Goal: Task Accomplishment & Management: Complete application form

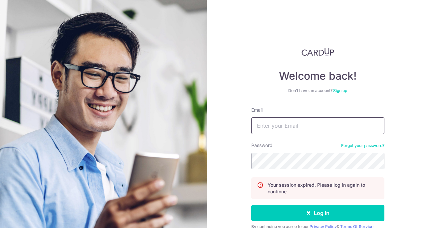
click at [274, 120] on input "Email" at bounding box center [317, 125] width 133 height 17
type input "gnoekeehc@gmail.com"
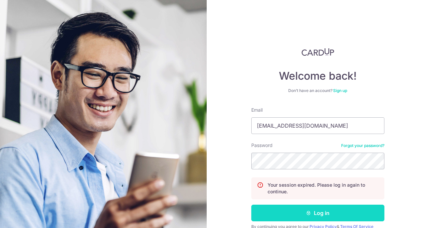
click at [314, 208] on button "Log in" at bounding box center [317, 212] width 133 height 17
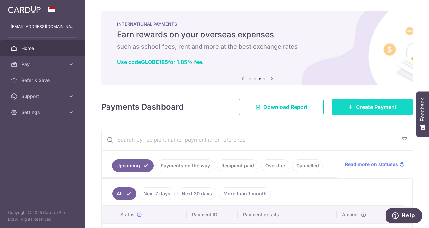
click at [356, 110] on span "Create Payment" at bounding box center [376, 107] width 41 height 8
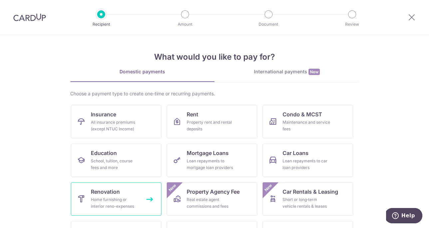
click at [130, 199] on div "Home furnishing or interior reno-expenses" at bounding box center [115, 202] width 48 height 13
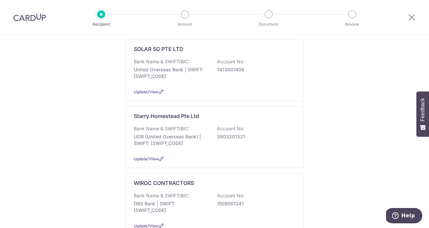
scroll to position [255, 0]
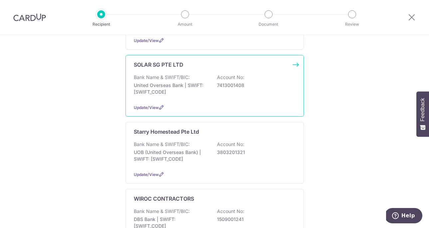
click at [227, 98] on div "Bank Name & SWIFT/BIC: United Overseas Bank | SWIFT: UOVBSGSGXXX Account No: 74…" at bounding box center [215, 86] width 162 height 25
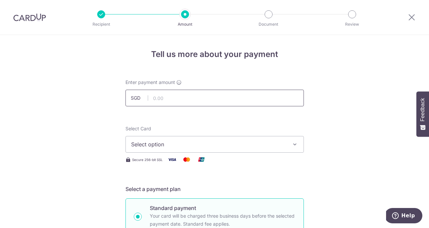
click at [167, 96] on input "text" at bounding box center [214, 98] width 178 height 17
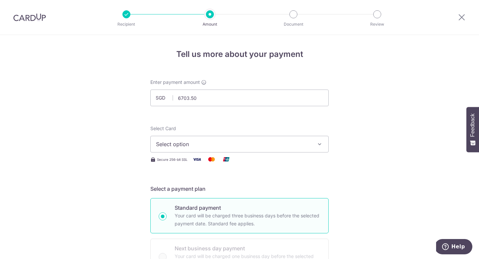
type input "6,703.50"
click at [200, 150] on button "Select option" at bounding box center [239, 144] width 178 height 17
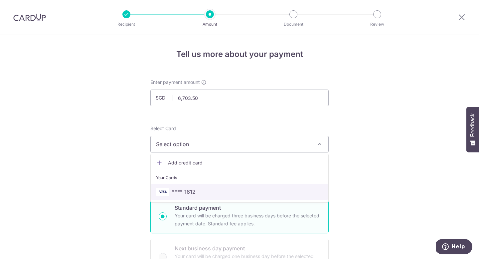
click at [192, 190] on span "**** 1612" at bounding box center [184, 192] width 24 height 8
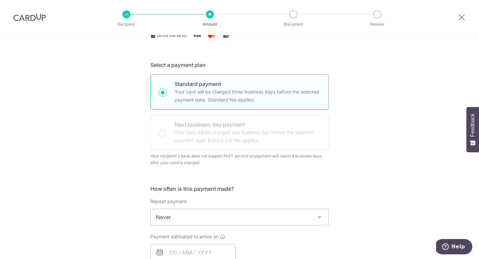
scroll to position [171, 0]
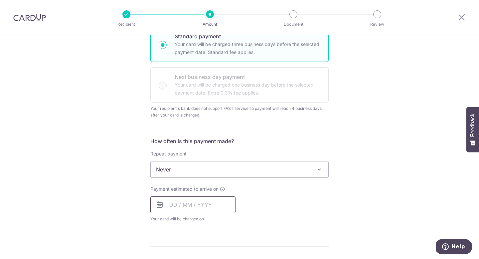
click at [207, 202] on input "text" at bounding box center [192, 204] width 85 height 17
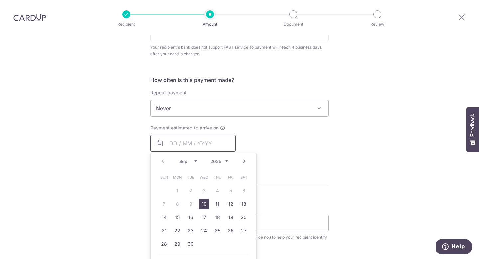
scroll to position [236, 0]
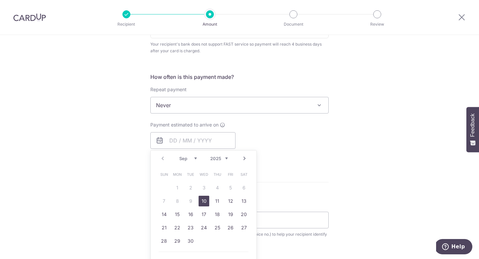
click at [204, 200] on link "10" at bounding box center [204, 201] width 11 height 11
type input "[DATE]"
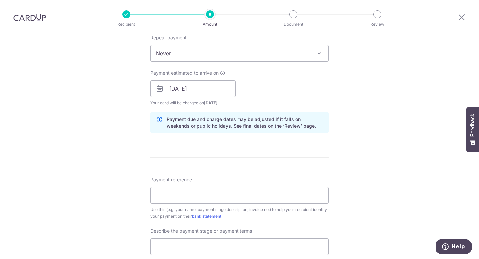
scroll to position [306, 0]
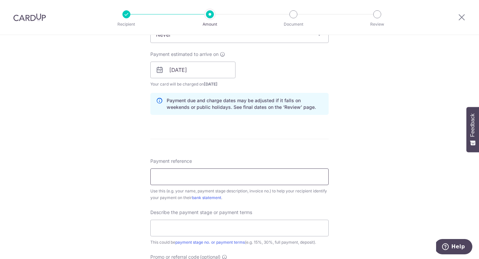
click at [220, 176] on input "Payment reference" at bounding box center [239, 176] width 178 height 17
click at [153, 177] on input "INV25-0162" at bounding box center [239, 176] width 178 height 17
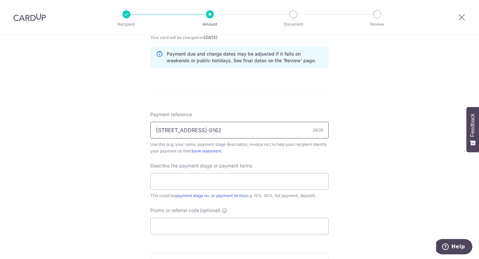
scroll to position [353, 0]
type input "[STREET_ADDRESS]-0162"
click at [194, 184] on input "text" at bounding box center [239, 180] width 178 height 17
type input "30%"
click at [176, 224] on input "Promo or referral code (optional)" at bounding box center [239, 225] width 178 height 17
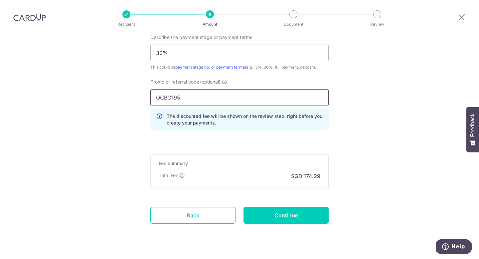
scroll to position [482, 0]
type input "OCBC195"
click at [280, 211] on input "Continue" at bounding box center [286, 215] width 85 height 17
type input "Create Schedule"
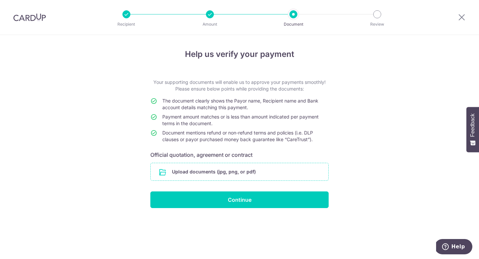
click at [212, 171] on input "file" at bounding box center [240, 171] width 178 height 17
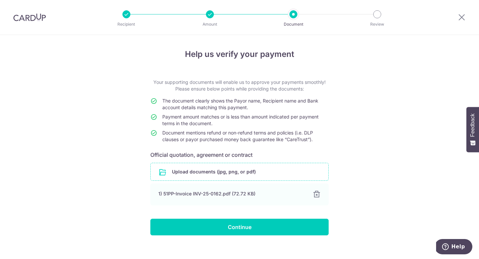
click at [229, 173] on input "file" at bounding box center [240, 171] width 178 height 17
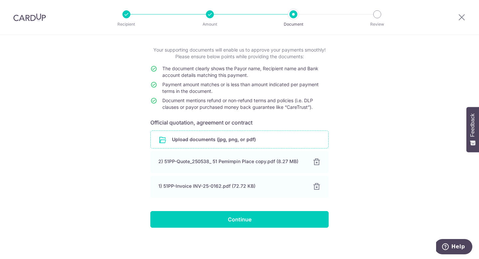
scroll to position [32, 0]
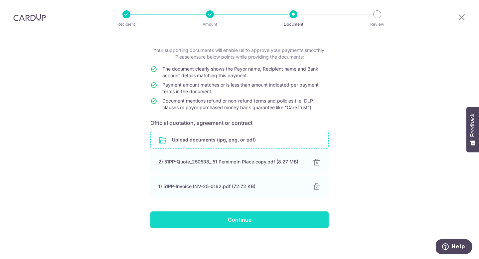
click at [254, 225] on input "Continue" at bounding box center [239, 219] width 178 height 17
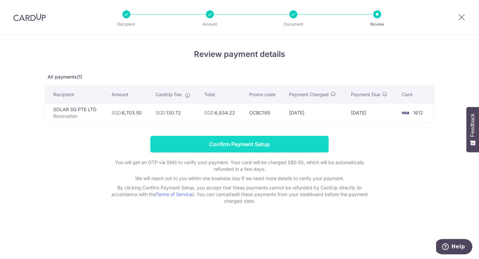
click at [244, 146] on input "Confirm Payment Setup" at bounding box center [239, 144] width 178 height 17
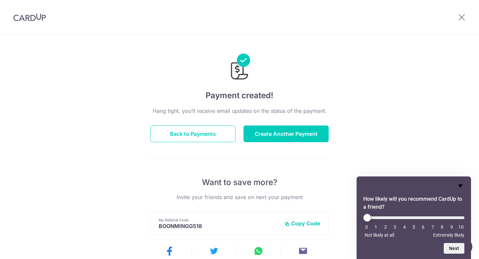
click at [460, 186] on icon "Hide survey" at bounding box center [461, 185] width 4 height 3
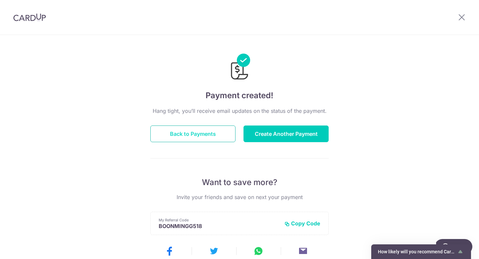
click at [207, 132] on button "Back to Payments" at bounding box center [192, 133] width 85 height 17
